Goal: Check status: Check status

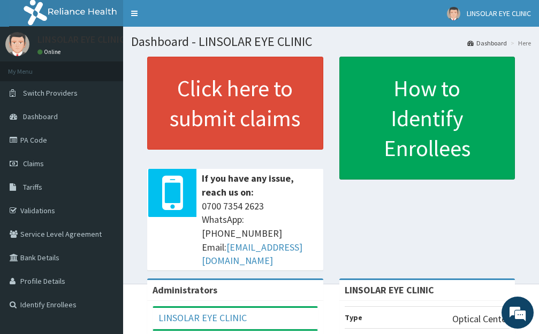
click at [51, 144] on link "PA Code" at bounding box center [61, 140] width 123 height 24
drag, startPoint x: 0, startPoint y: 0, endPoint x: 51, endPoint y: 144, distance: 152.7
click at [51, 144] on link "PA Code" at bounding box center [61, 140] width 123 height 24
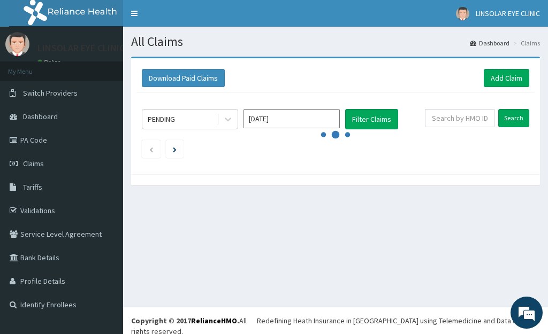
click at [315, 115] on input "Aug 2025" at bounding box center [291, 118] width 96 height 19
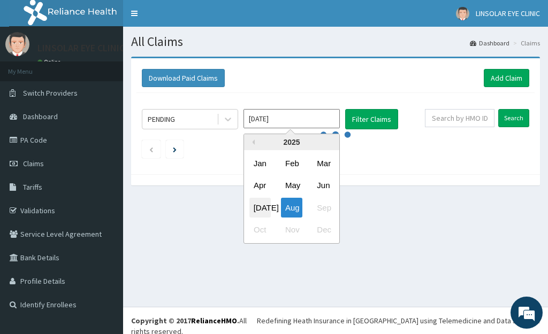
click at [265, 205] on div "Jul" at bounding box center [259, 208] width 21 height 20
type input "Jul 2025"
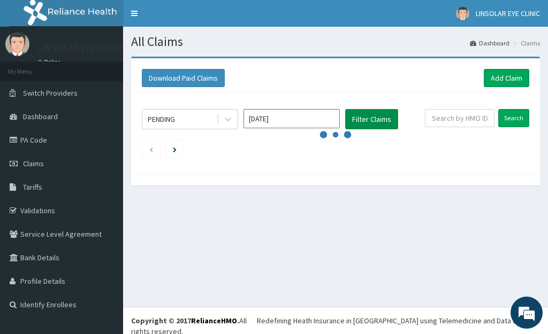
click at [369, 127] on button "Filter Claims" at bounding box center [371, 119] width 53 height 20
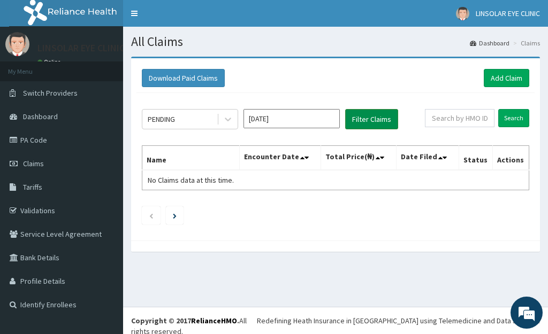
click at [366, 117] on button "Filter Claims" at bounding box center [371, 119] width 53 height 20
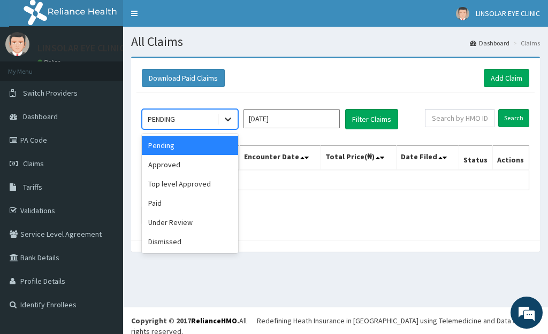
click at [230, 122] on icon at bounding box center [228, 119] width 11 height 11
click at [178, 225] on div "Under Review" at bounding box center [190, 222] width 96 height 19
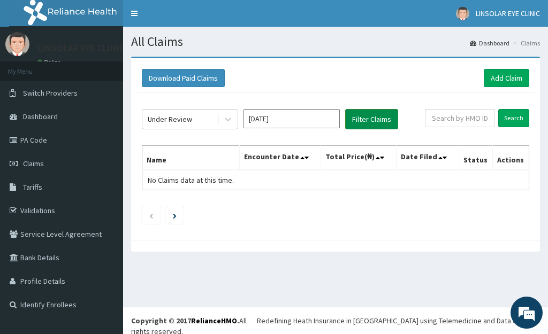
click at [384, 113] on button "Filter Claims" at bounding box center [371, 119] width 53 height 20
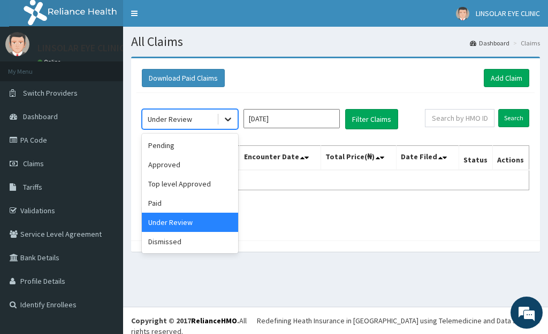
click at [228, 118] on icon at bounding box center [228, 119] width 11 height 11
click at [186, 162] on div "Approved" at bounding box center [190, 164] width 96 height 19
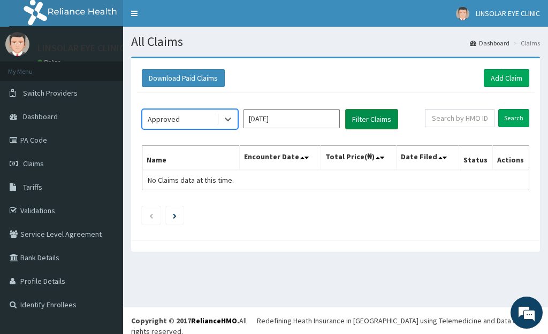
click at [382, 117] on button "Filter Claims" at bounding box center [371, 119] width 53 height 20
click at [369, 117] on button "Filter Claims" at bounding box center [371, 119] width 53 height 20
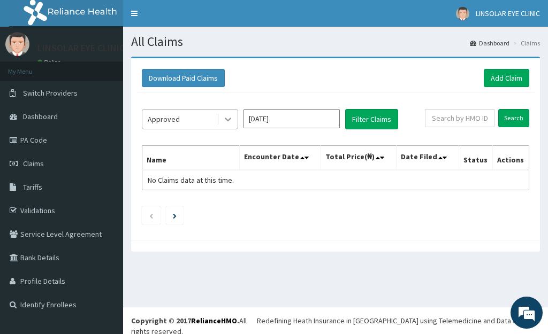
click at [227, 117] on icon at bounding box center [228, 119] width 11 height 11
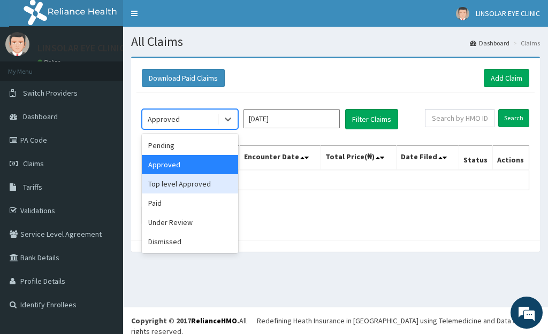
click at [203, 184] on div "Top level Approved" at bounding box center [190, 183] width 96 height 19
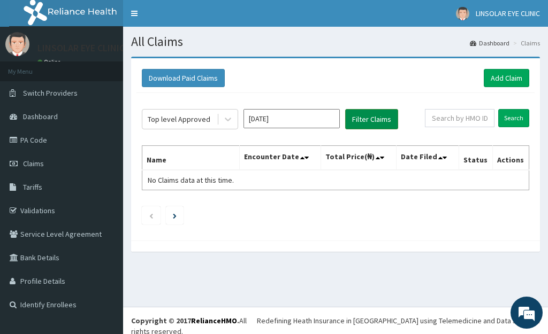
click at [382, 112] on button "Filter Claims" at bounding box center [371, 119] width 53 height 20
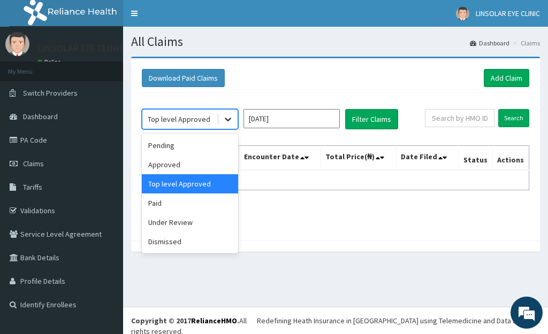
click at [226, 121] on icon at bounding box center [228, 119] width 11 height 11
click at [203, 152] on div "Pending" at bounding box center [190, 145] width 96 height 19
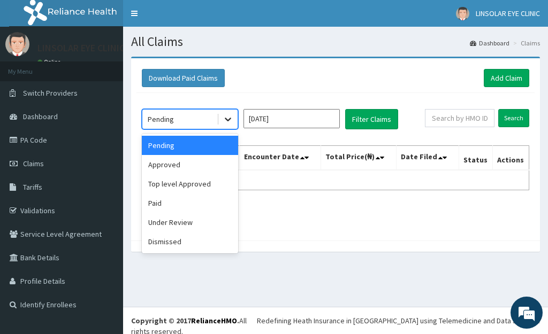
click at [231, 122] on icon at bounding box center [228, 119] width 11 height 11
click at [200, 200] on div "Paid" at bounding box center [190, 203] width 96 height 19
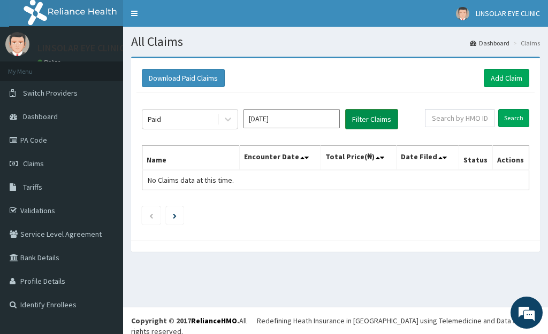
click at [354, 120] on button "Filter Claims" at bounding box center [371, 119] width 53 height 20
click at [60, 164] on link "Claims" at bounding box center [61, 164] width 123 height 24
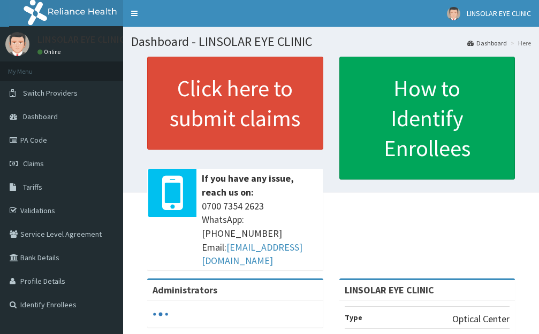
click at [42, 142] on link "PA Code" at bounding box center [61, 140] width 123 height 24
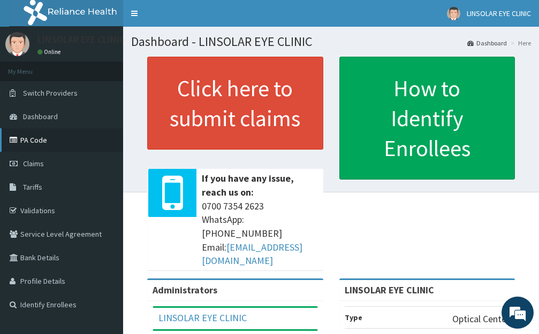
click at [57, 146] on link "PA Code" at bounding box center [61, 140] width 123 height 24
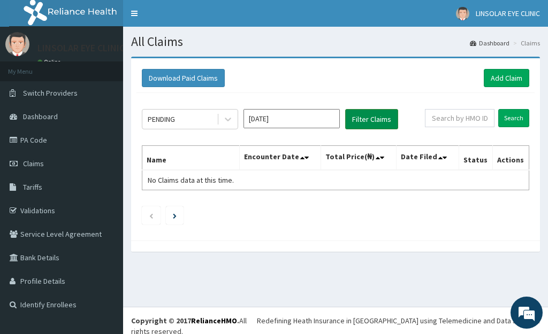
click at [370, 127] on button "Filter Claims" at bounding box center [371, 119] width 53 height 20
click at [229, 126] on div at bounding box center [227, 119] width 19 height 19
click at [375, 119] on button "Filter Claims" at bounding box center [371, 119] width 53 height 20
